Goal: Transaction & Acquisition: Purchase product/service

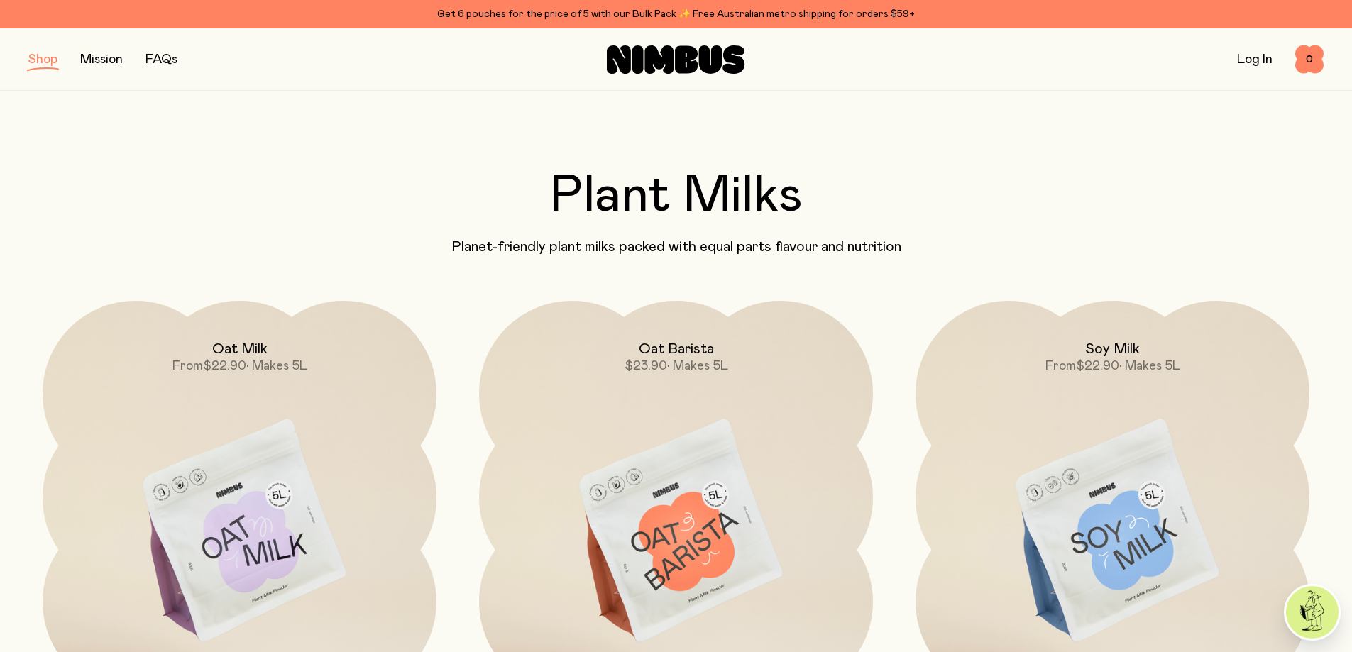
click at [1258, 65] on link "Log In" at bounding box center [1254, 59] width 35 height 13
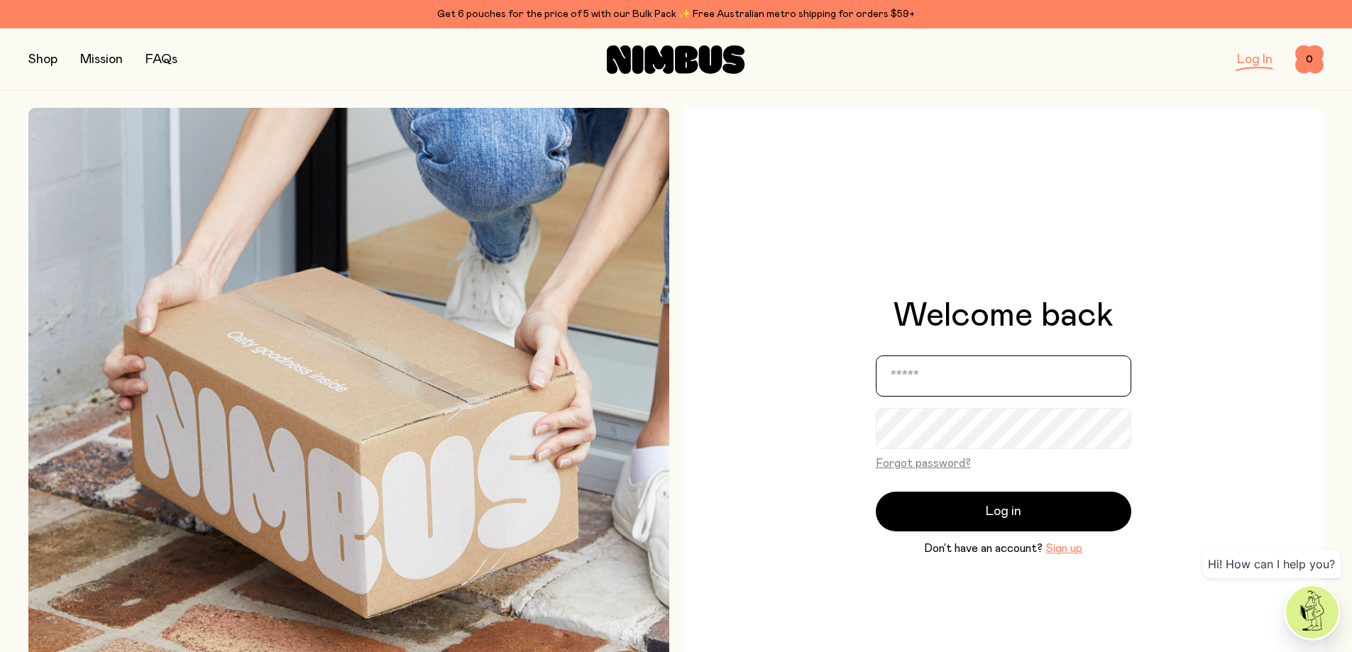
click at [977, 376] on input "email" at bounding box center [1004, 376] width 256 height 41
type input "**********"
click at [916, 462] on button "Forgot password?" at bounding box center [923, 463] width 95 height 17
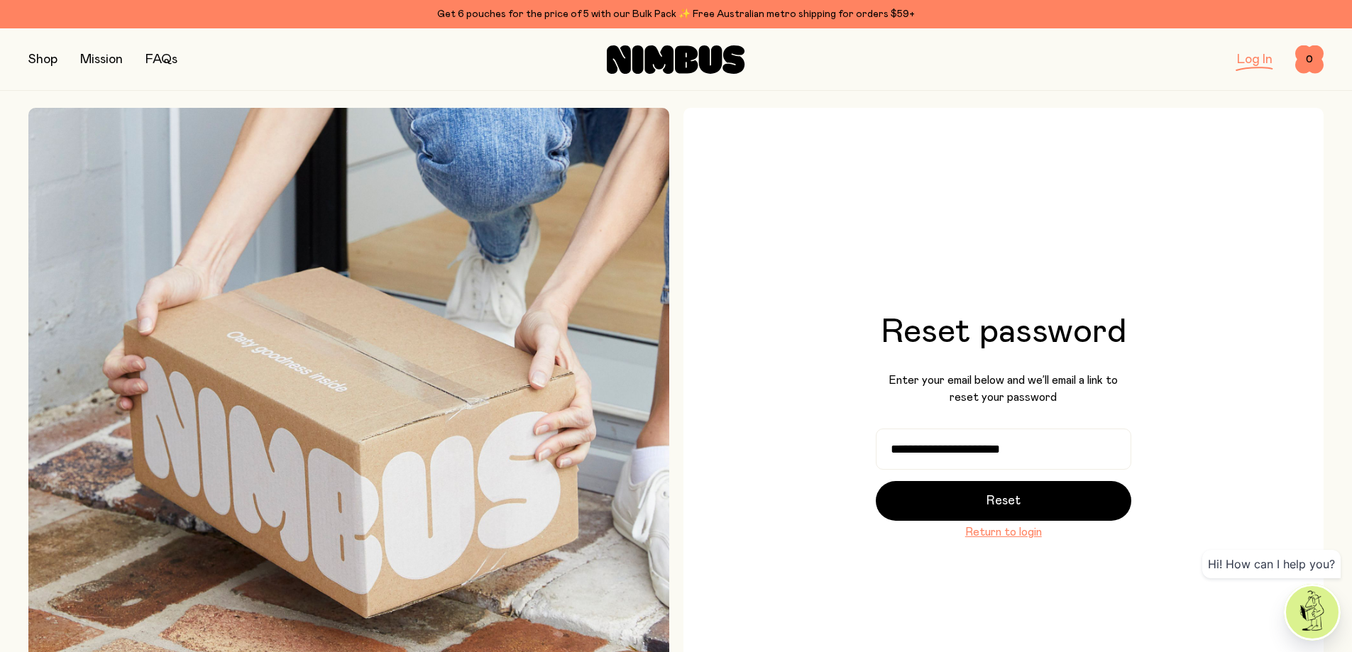
click at [973, 505] on button "Reset" at bounding box center [1004, 501] width 256 height 40
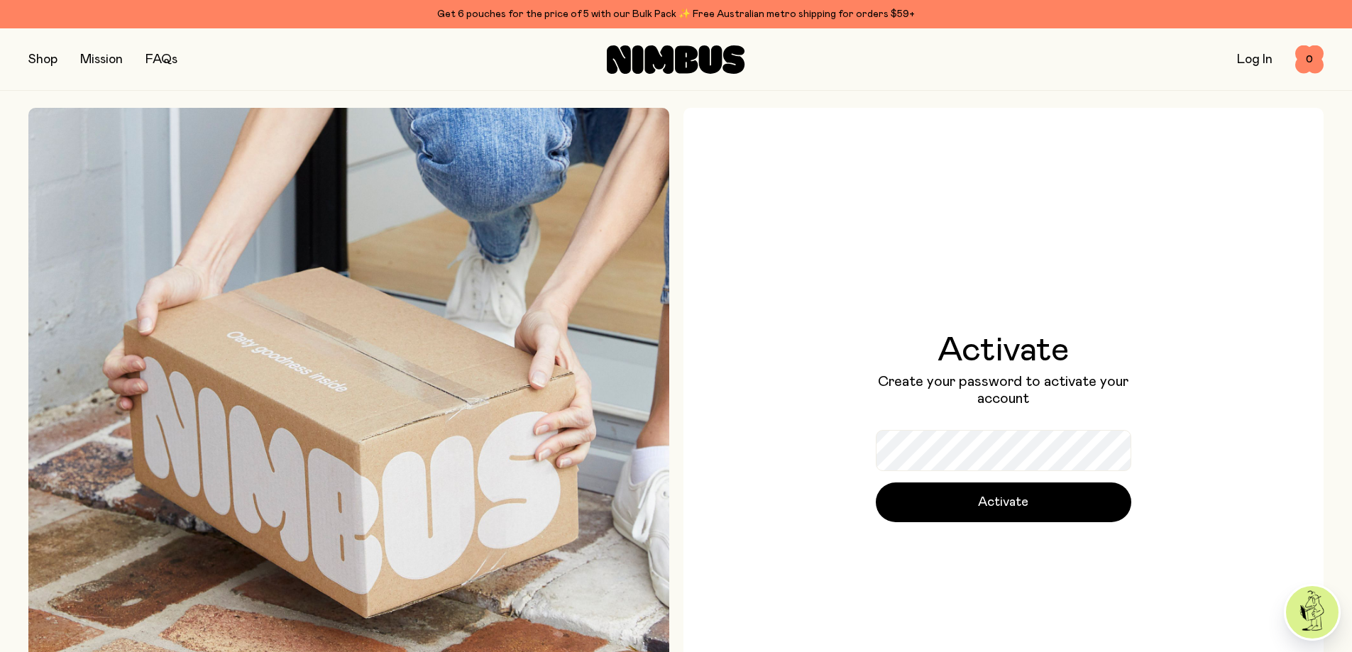
click at [1059, 503] on button "Activate" at bounding box center [1004, 503] width 256 height 40
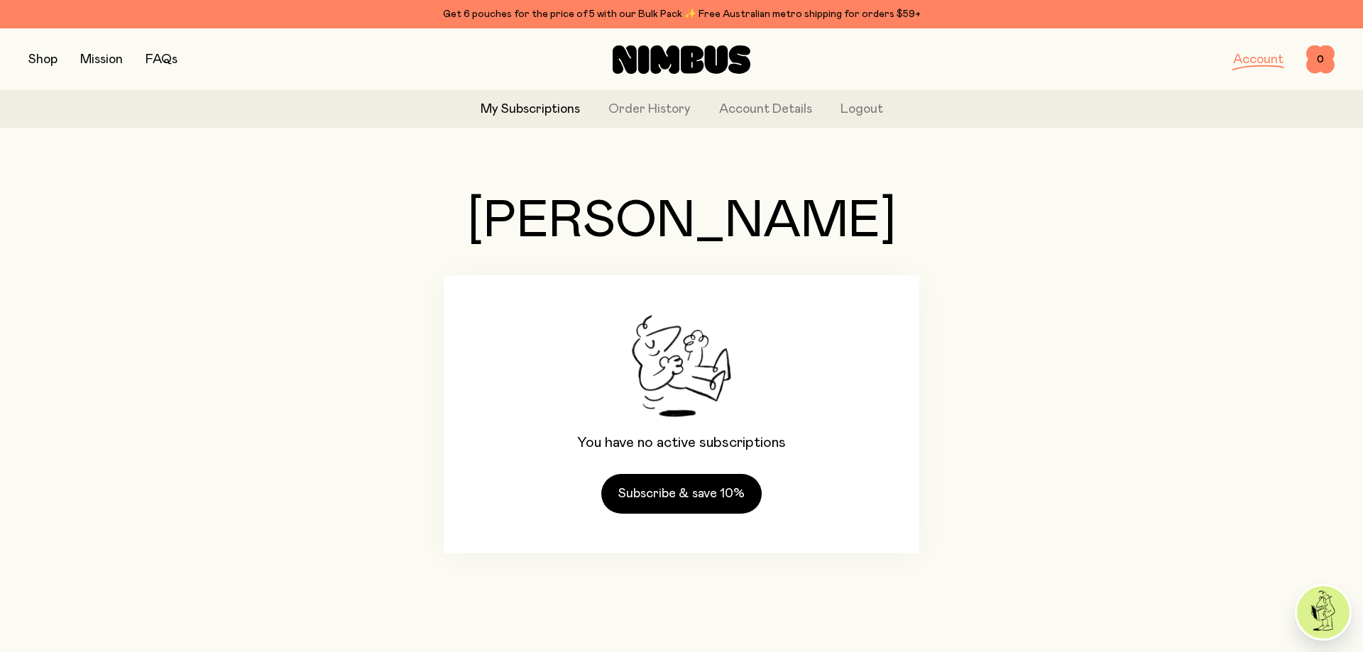
click at [654, 111] on link "Order History" at bounding box center [649, 109] width 82 height 19
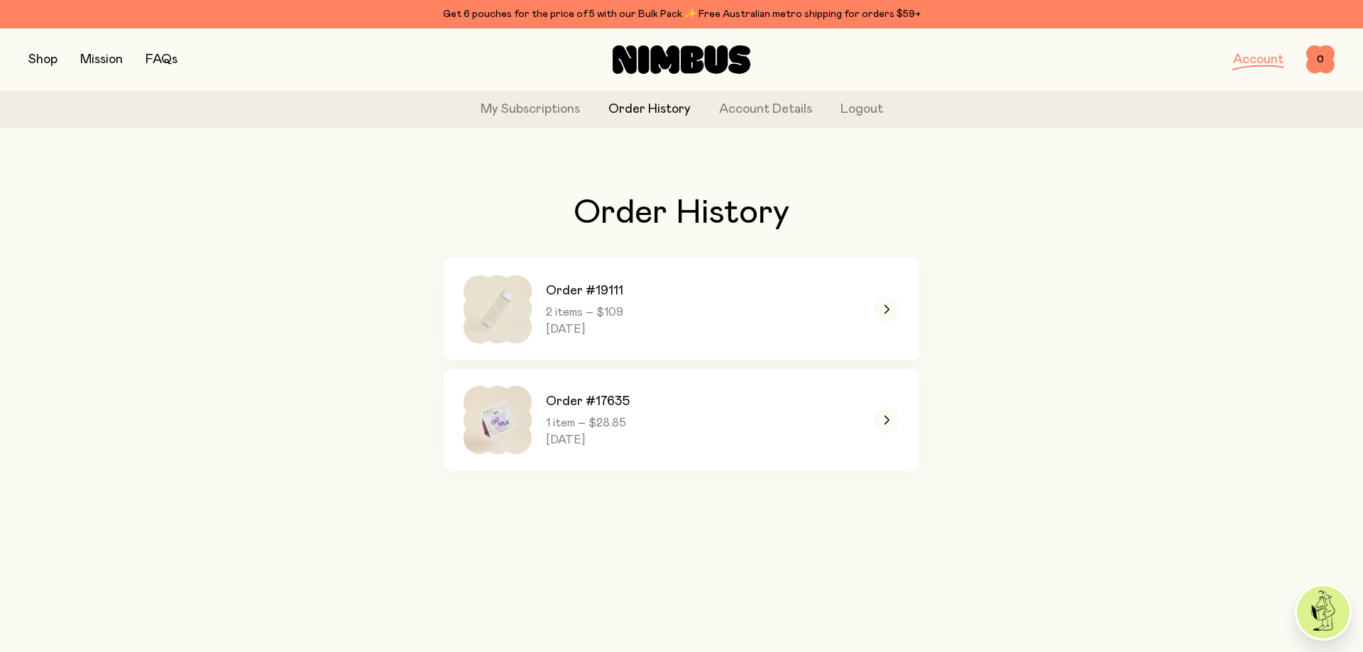
click at [795, 307] on link "Order #19111 2 items – $109 Wednesday, January 8, 2025" at bounding box center [682, 309] width 476 height 102
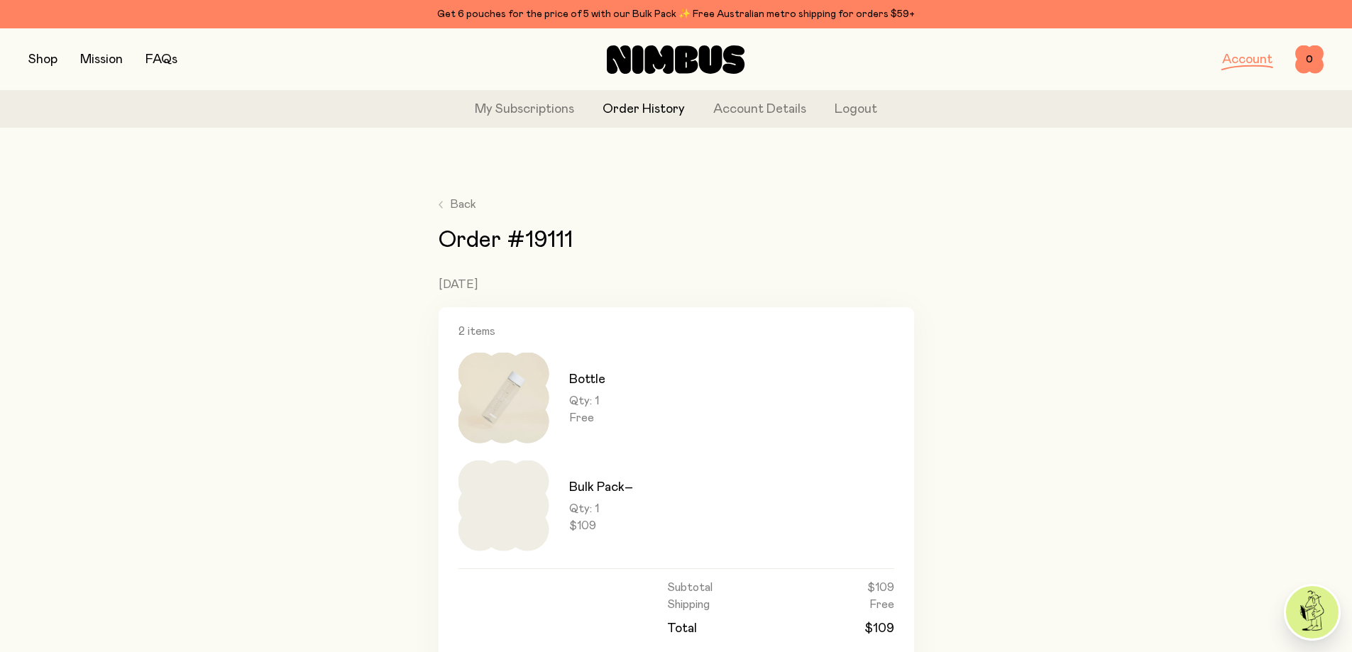
click at [647, 10] on div "Get 6 pouches for the price of 5 with our Bulk Pack ✨ Free Australian metro shi…" at bounding box center [675, 14] width 1295 height 17
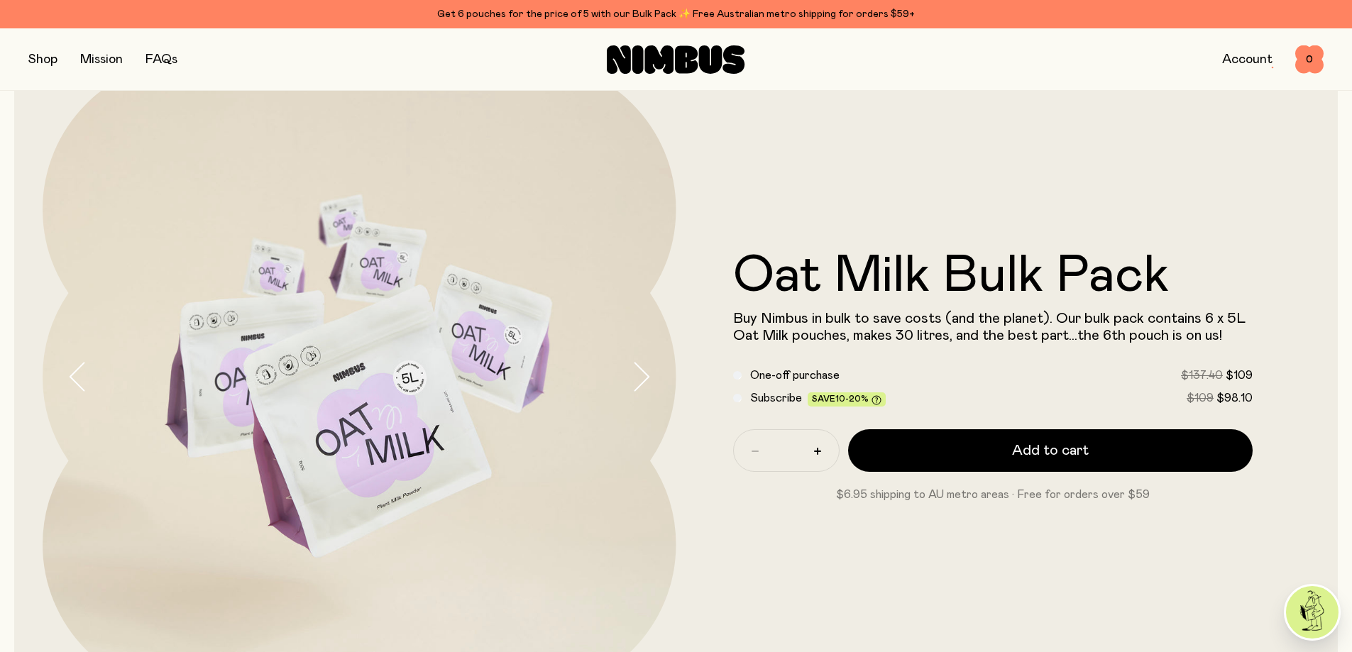
scroll to position [213, 0]
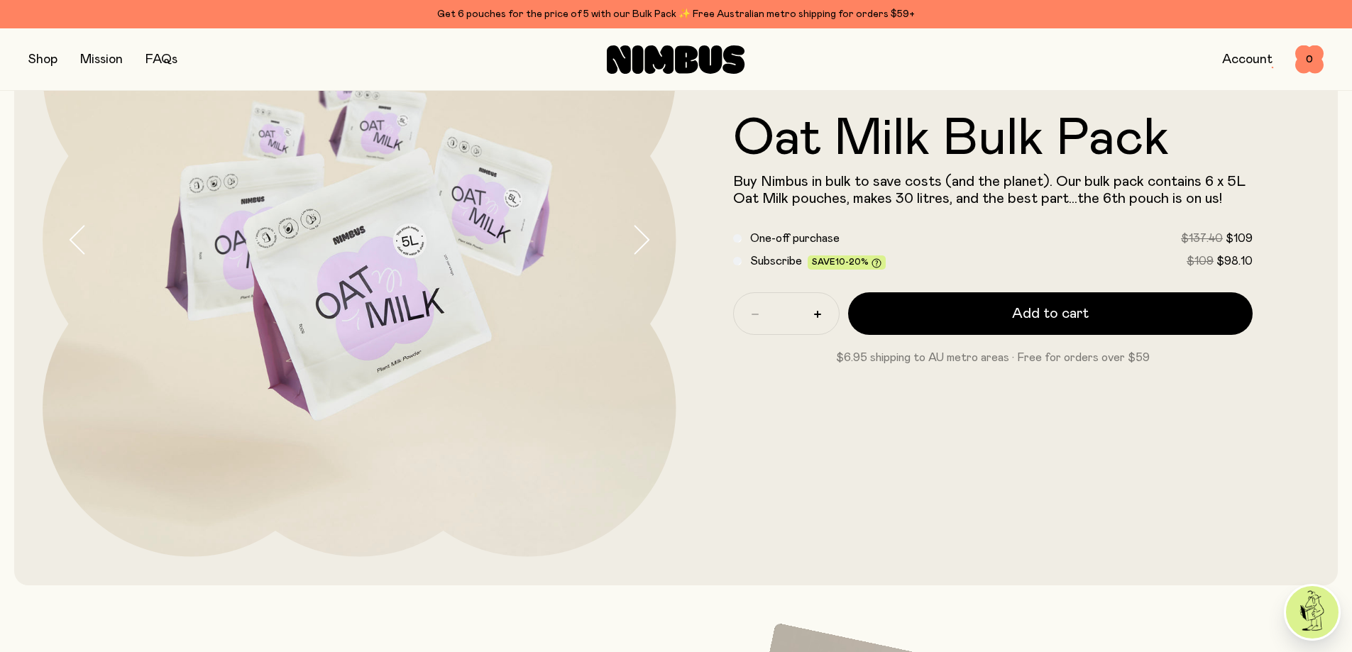
click at [1028, 321] on span "Add to cart" at bounding box center [1050, 314] width 77 height 20
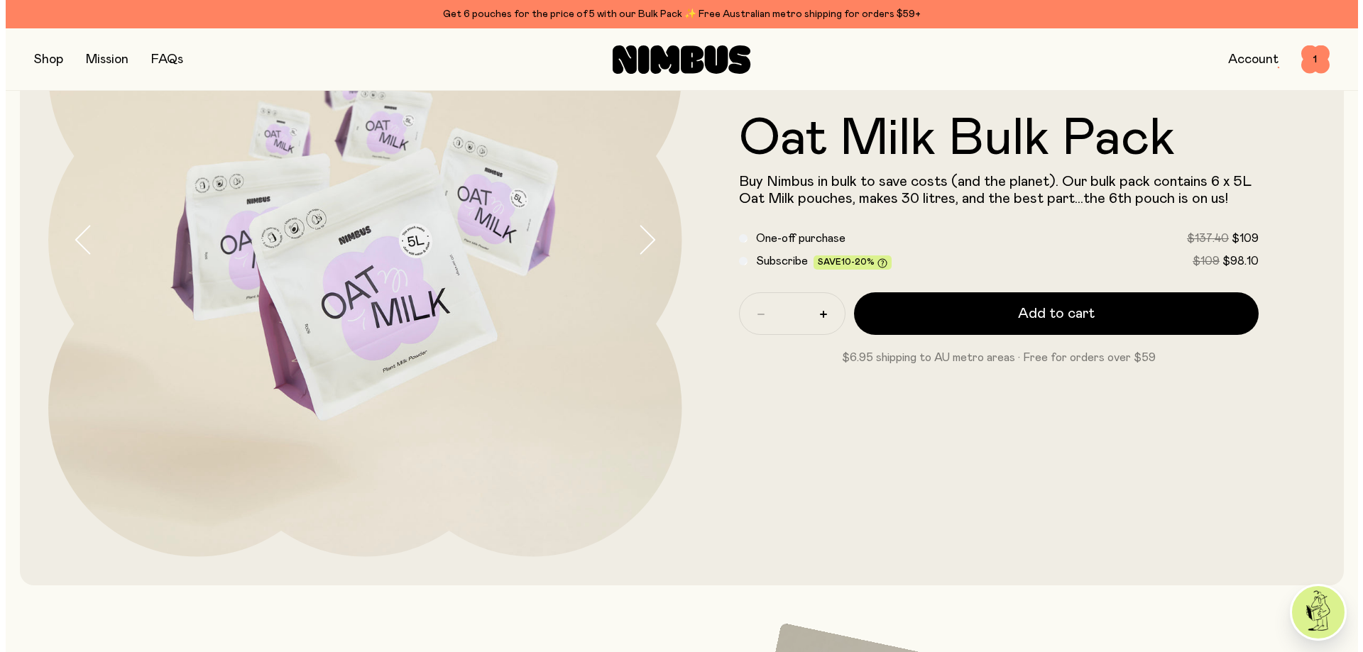
scroll to position [0, 0]
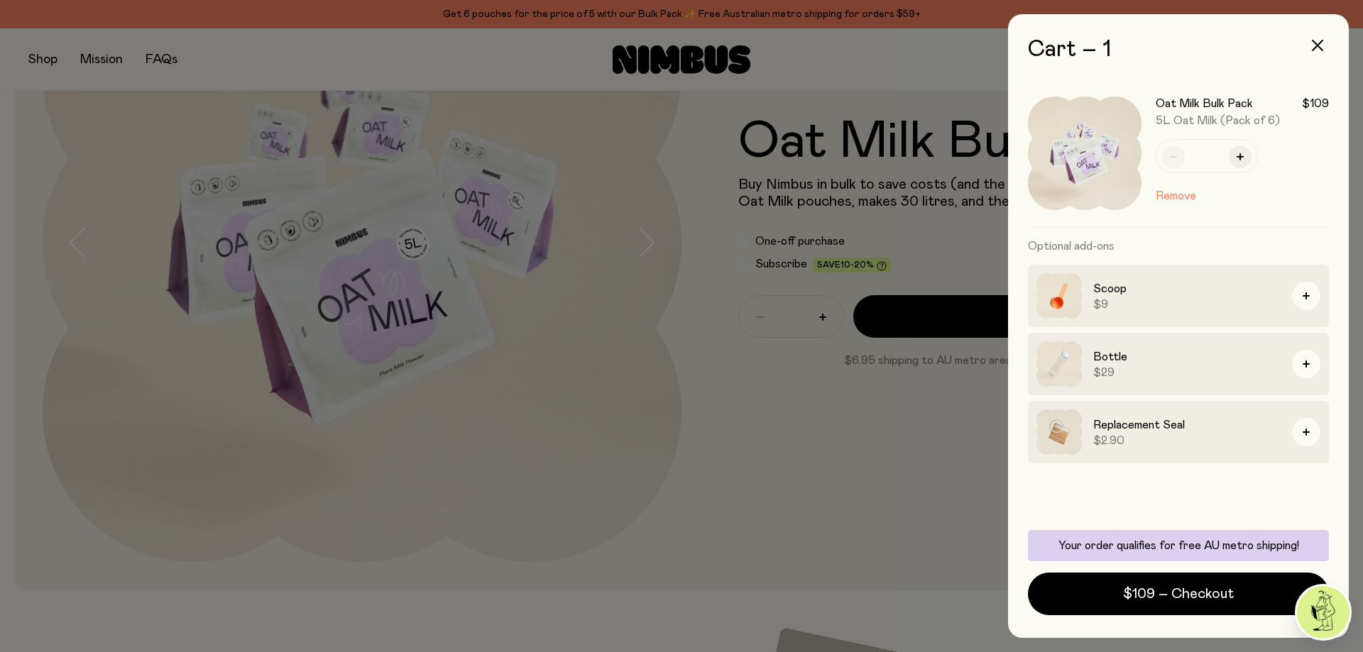
click at [1173, 598] on span "$109 – Checkout" at bounding box center [1178, 594] width 111 height 20
